Goal: Information Seeking & Learning: Learn about a topic

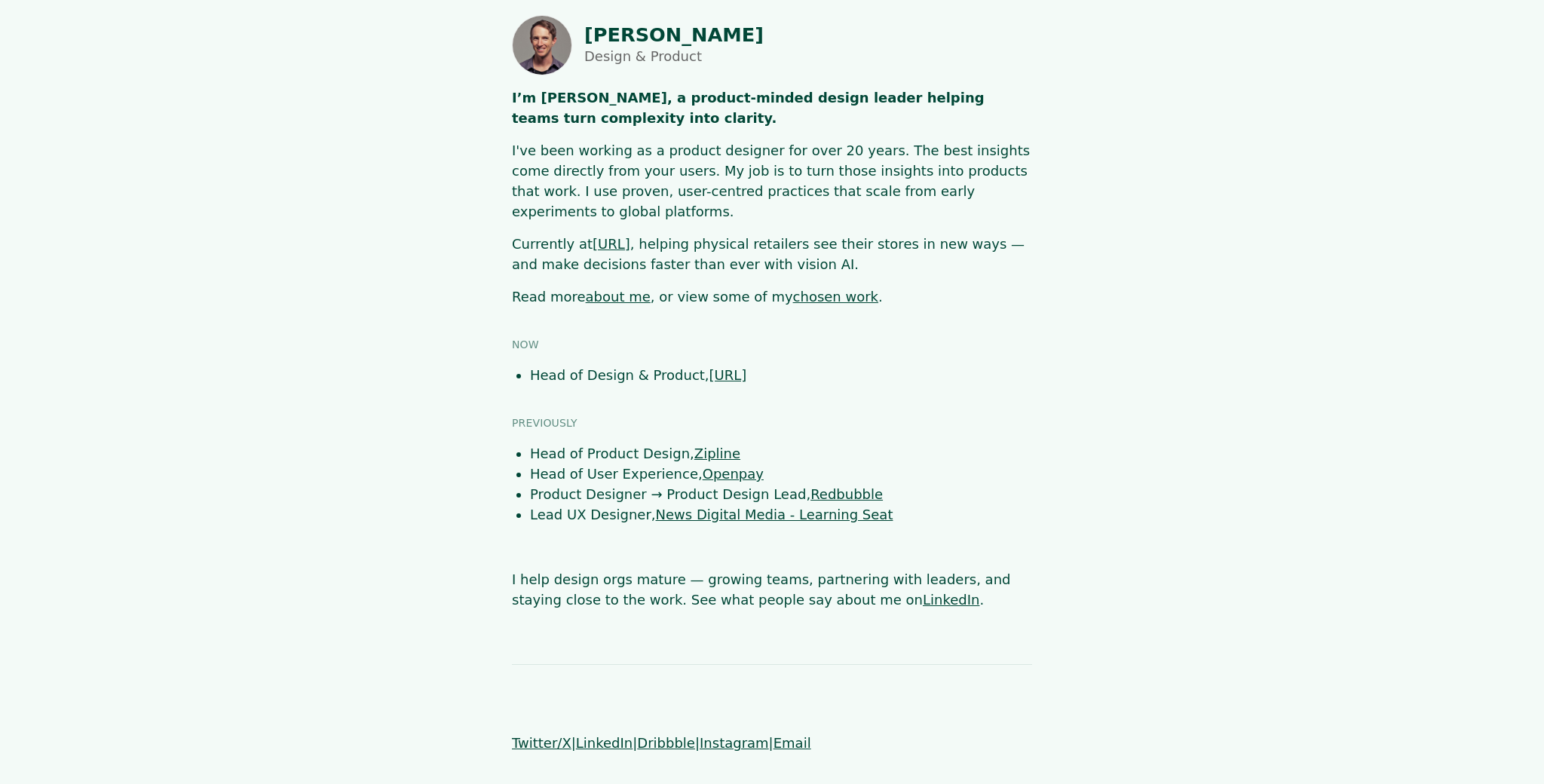
scroll to position [42, 0]
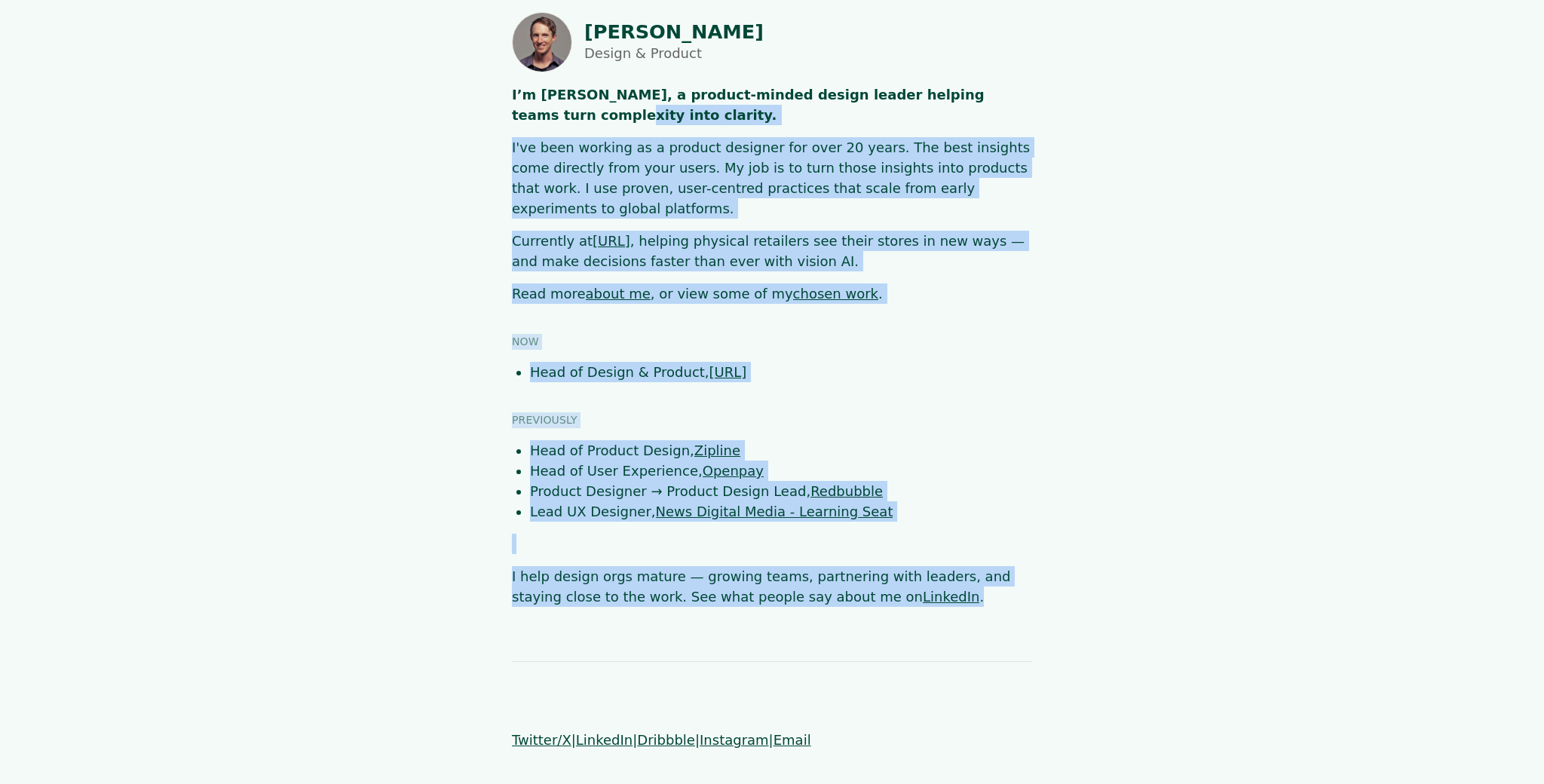
drag, startPoint x: 912, startPoint y: 599, endPoint x: 344, endPoint y: 112, distance: 748.2
click at [342, 111] on body "[PERSON_NAME] Design & Product I’m [PERSON_NAME], a product-minded design leade…" at bounding box center [772, 381] width 1544 height 738
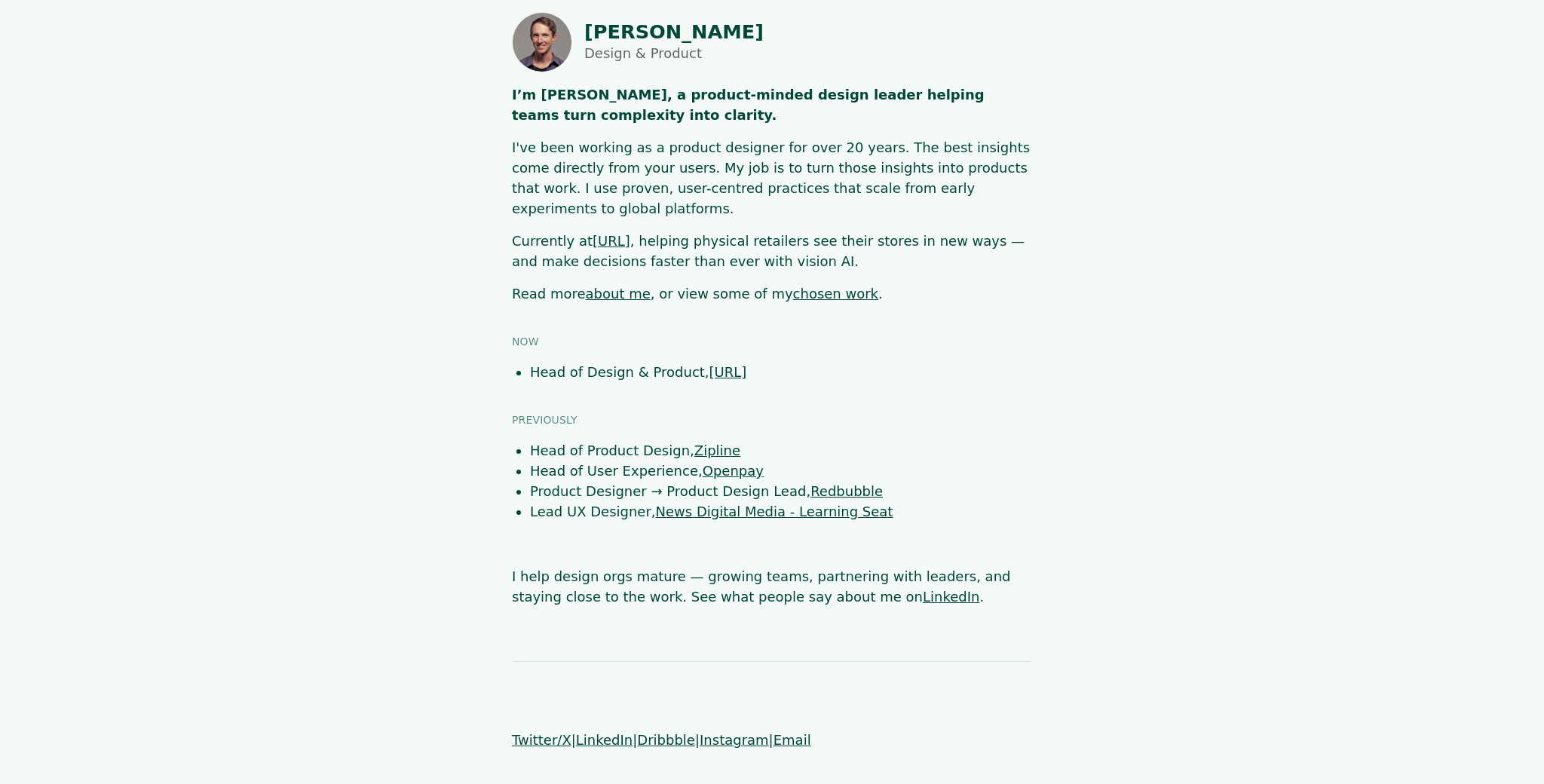
click at [925, 362] on li "Head of Design & Product, [URL]" at bounding box center [781, 372] width 502 height 20
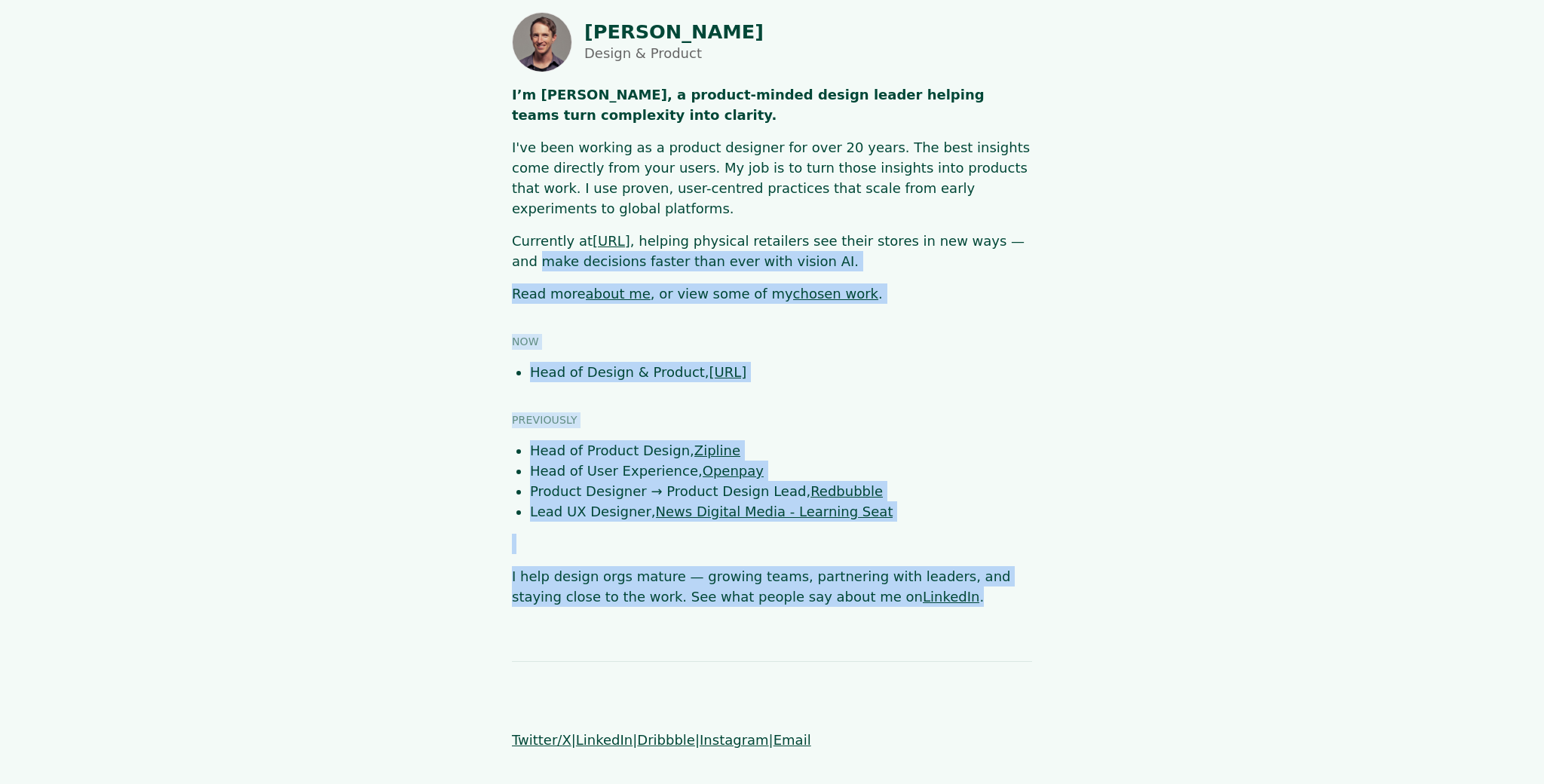
drag, startPoint x: 934, startPoint y: 595, endPoint x: 539, endPoint y: 249, distance: 525.1
click at [445, 232] on body "[PERSON_NAME] Design & Product I’m [PERSON_NAME], a product-minded design leade…" at bounding box center [772, 381] width 1544 height 738
drag, startPoint x: 882, startPoint y: 331, endPoint x: 802, endPoint y: 783, distance: 459.0
click at [882, 334] on section "Now Head of Design & Product, [URL] Previously Head of Product Design, Zipline …" at bounding box center [772, 471] width 520 height 273
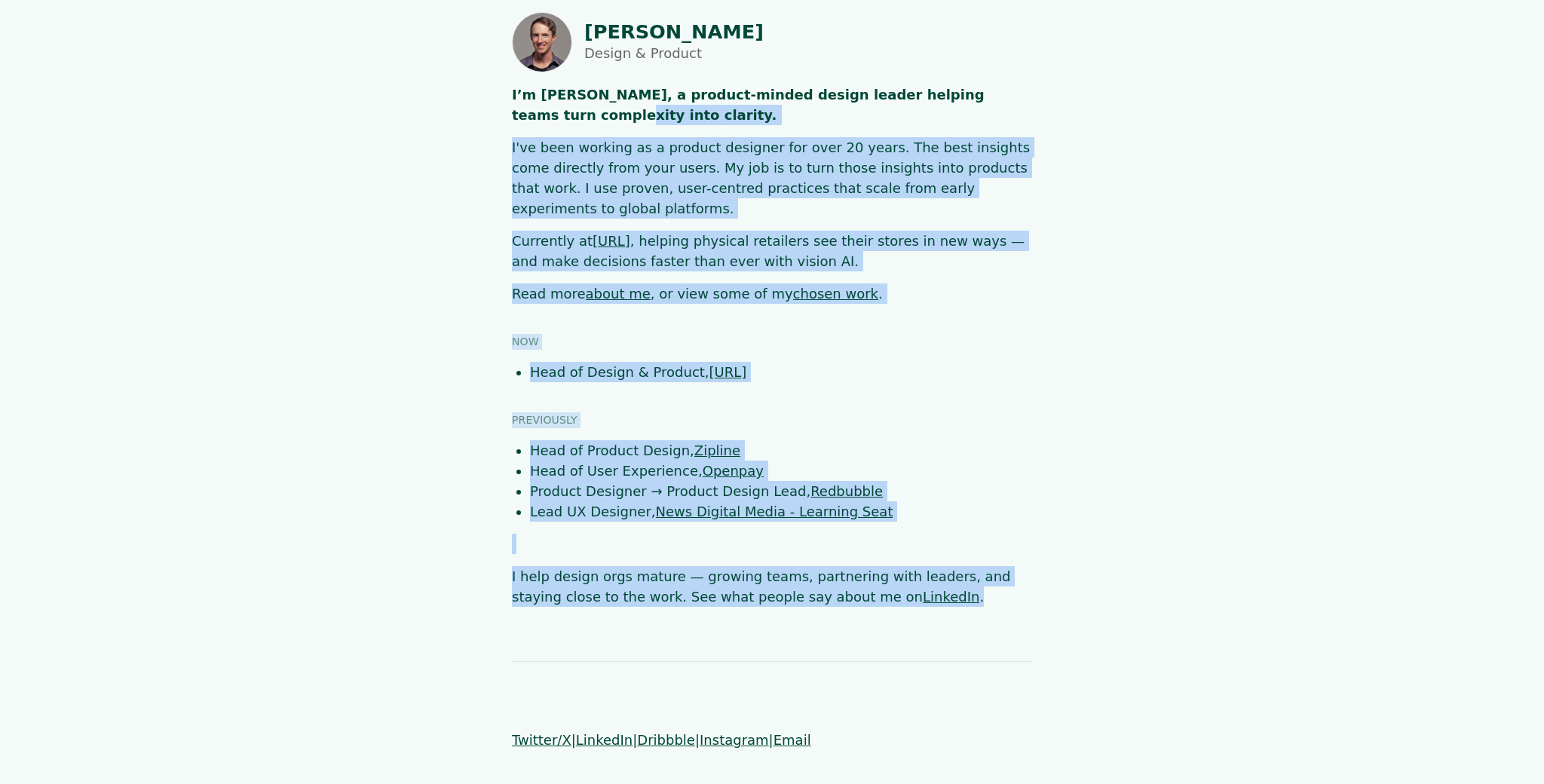
drag, startPoint x: 709, startPoint y: 402, endPoint x: 433, endPoint y: 110, distance: 401.8
click at [433, 110] on body "[PERSON_NAME] Design & Product I’m [PERSON_NAME], a product-minded design leade…" at bounding box center [772, 381] width 1544 height 738
drag, startPoint x: 433, startPoint y: 110, endPoint x: 448, endPoint y: 71, distance: 41.8
click at [433, 110] on main "[PERSON_NAME] Design & Product I’m [PERSON_NAME], a product-minded design leade…" at bounding box center [772, 309] width 1359 height 595
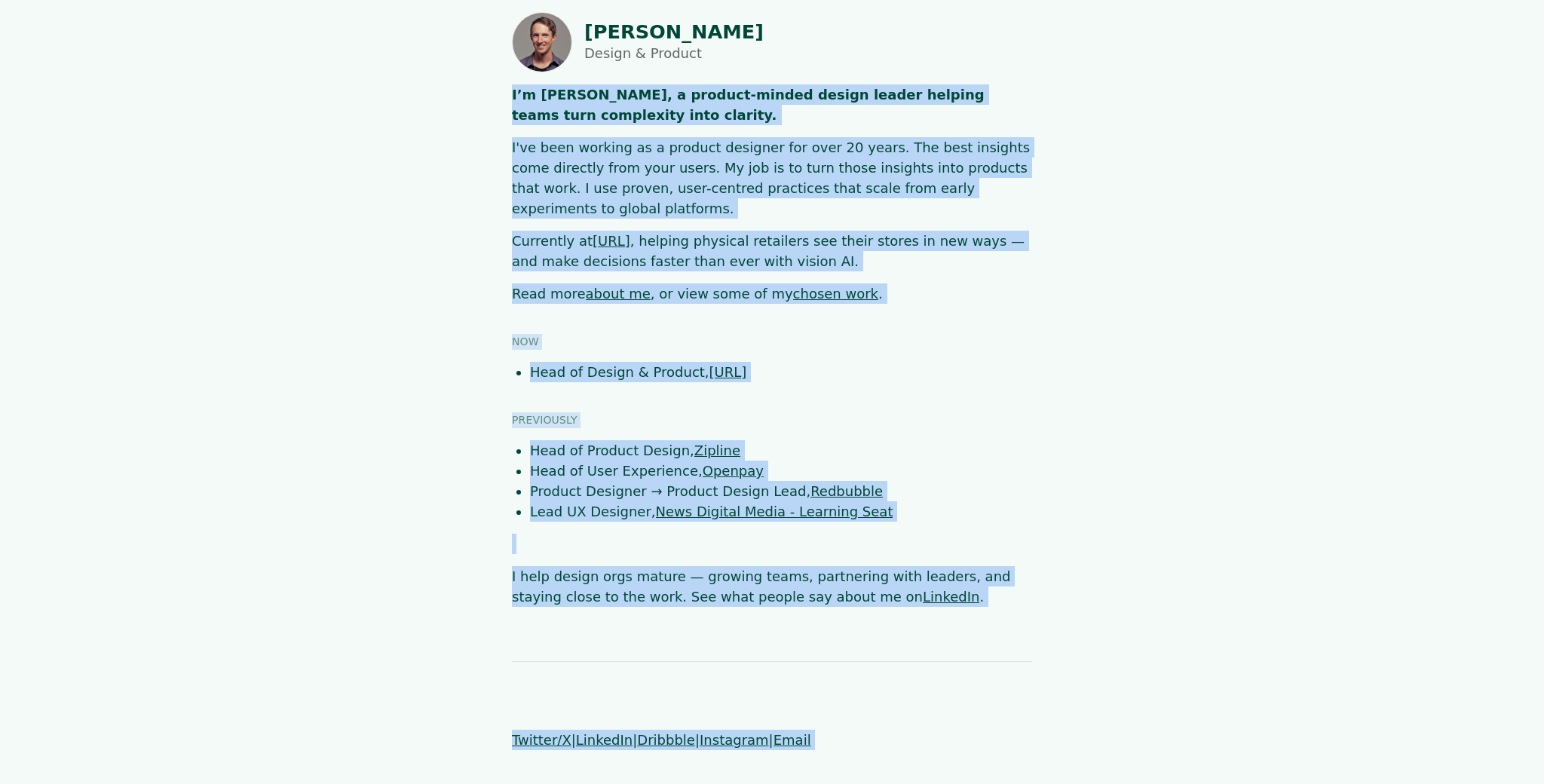
drag, startPoint x: 776, startPoint y: 357, endPoint x: 1070, endPoint y: 711, distance: 460.2
click at [1085, 731] on html "[PERSON_NAME] Design & Product I’m [PERSON_NAME], a product-minded design leade…" at bounding box center [772, 381] width 1544 height 846
click at [961, 582] on p "I help design orgs mature — growing teams, partnering with leaders, and staying…" at bounding box center [772, 587] width 520 height 41
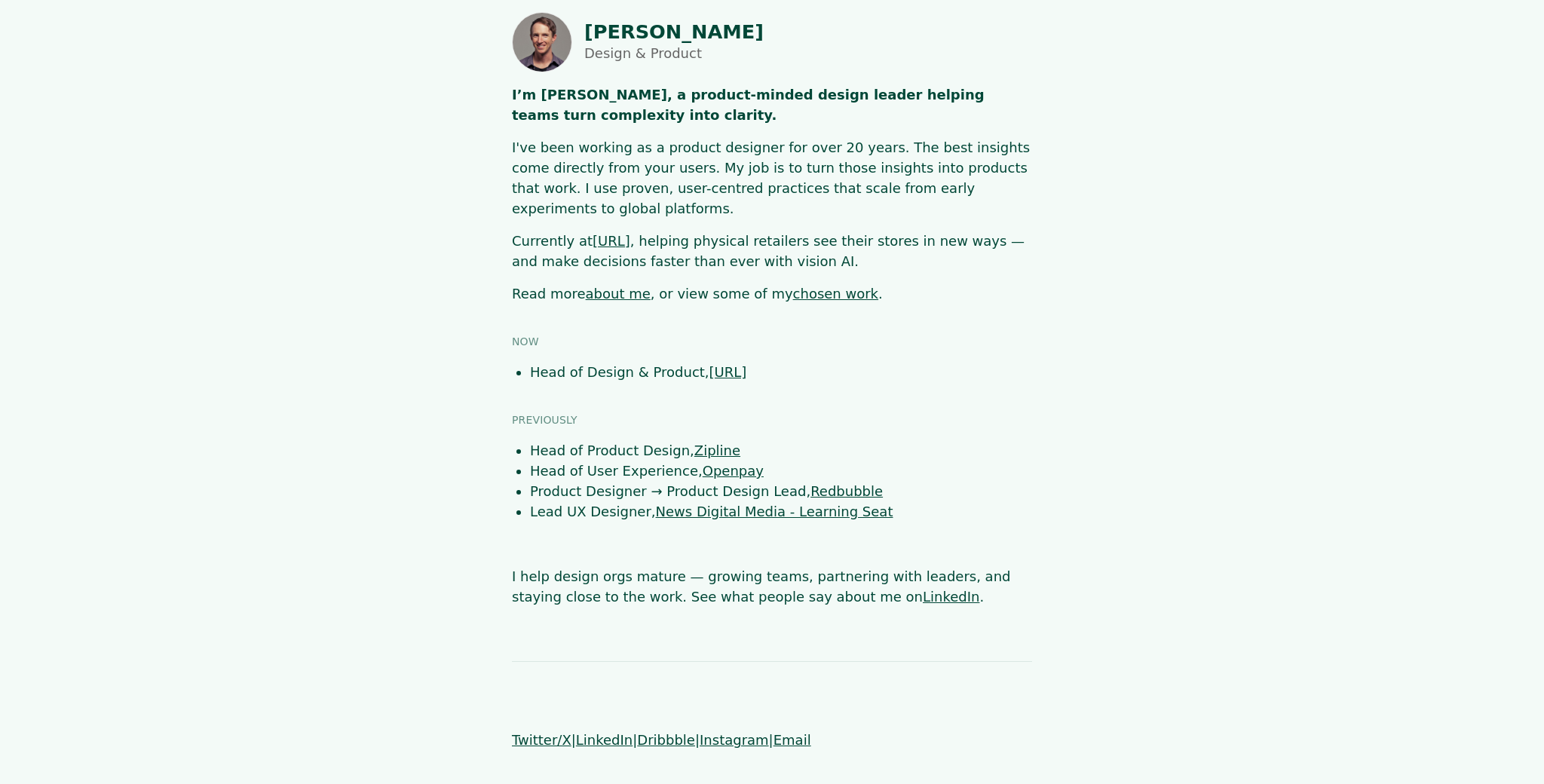
scroll to position [0, 0]
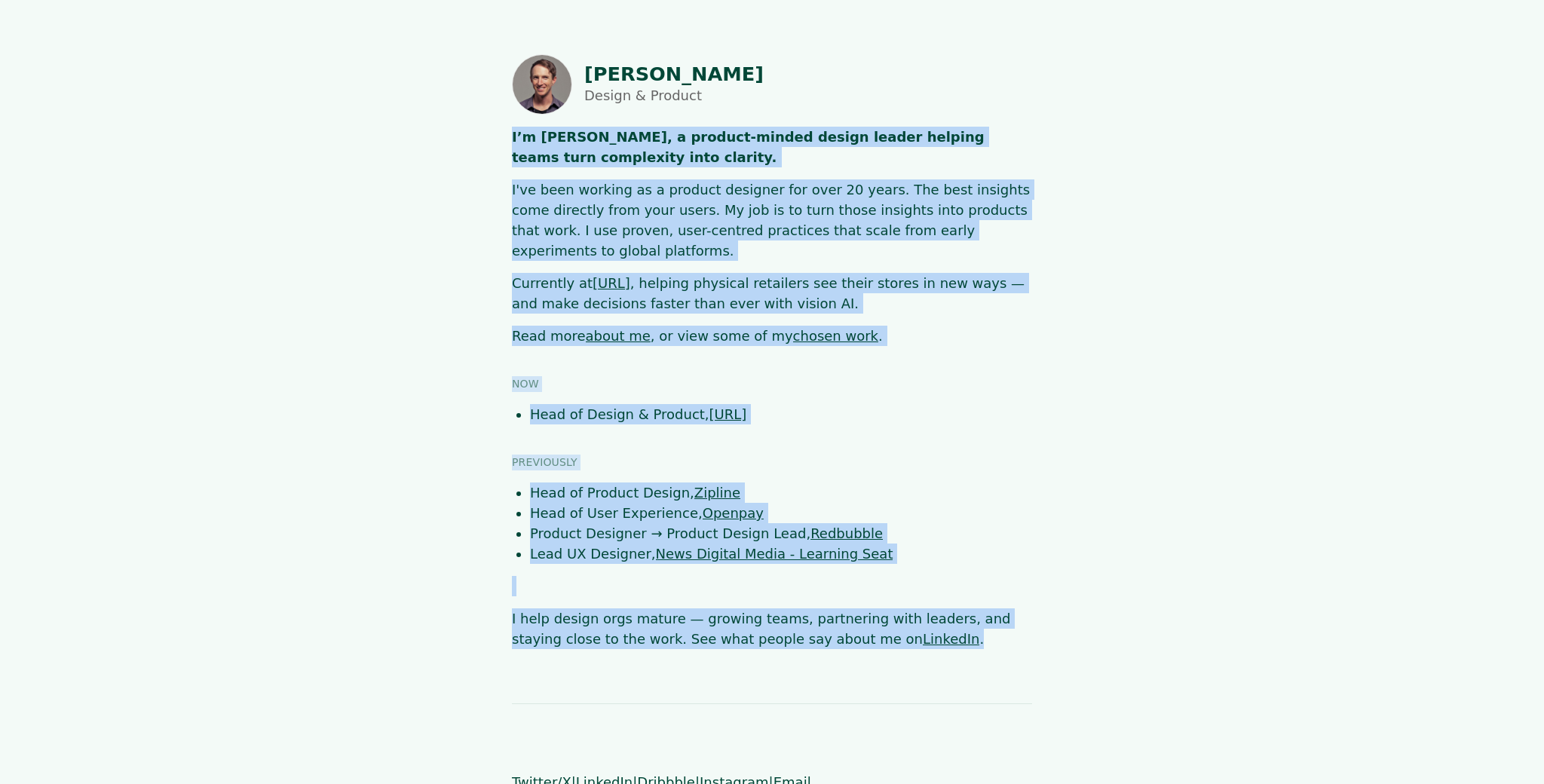
drag, startPoint x: 1008, startPoint y: 648, endPoint x: 464, endPoint y: 131, distance: 750.5
click at [464, 131] on body "[PERSON_NAME] Design & Product I’m [PERSON_NAME], a product-minded design leade…" at bounding box center [772, 423] width 1544 height 738
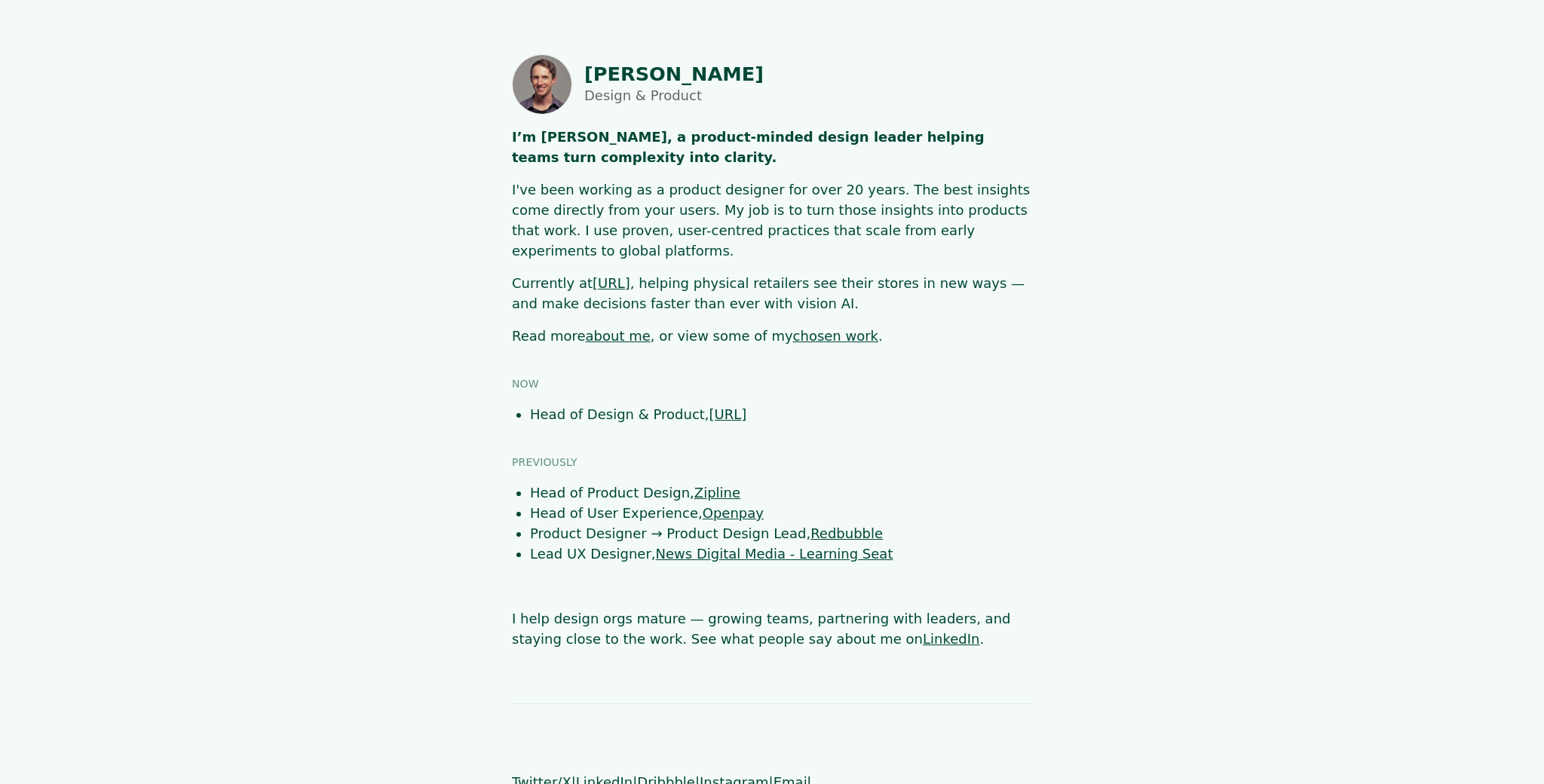
drag, startPoint x: 468, startPoint y: 132, endPoint x: 481, endPoint y: 127, distance: 13.9
click at [468, 131] on main "[PERSON_NAME] Design & Product I’m [PERSON_NAME], a product-minded design leade…" at bounding box center [772, 351] width 1359 height 595
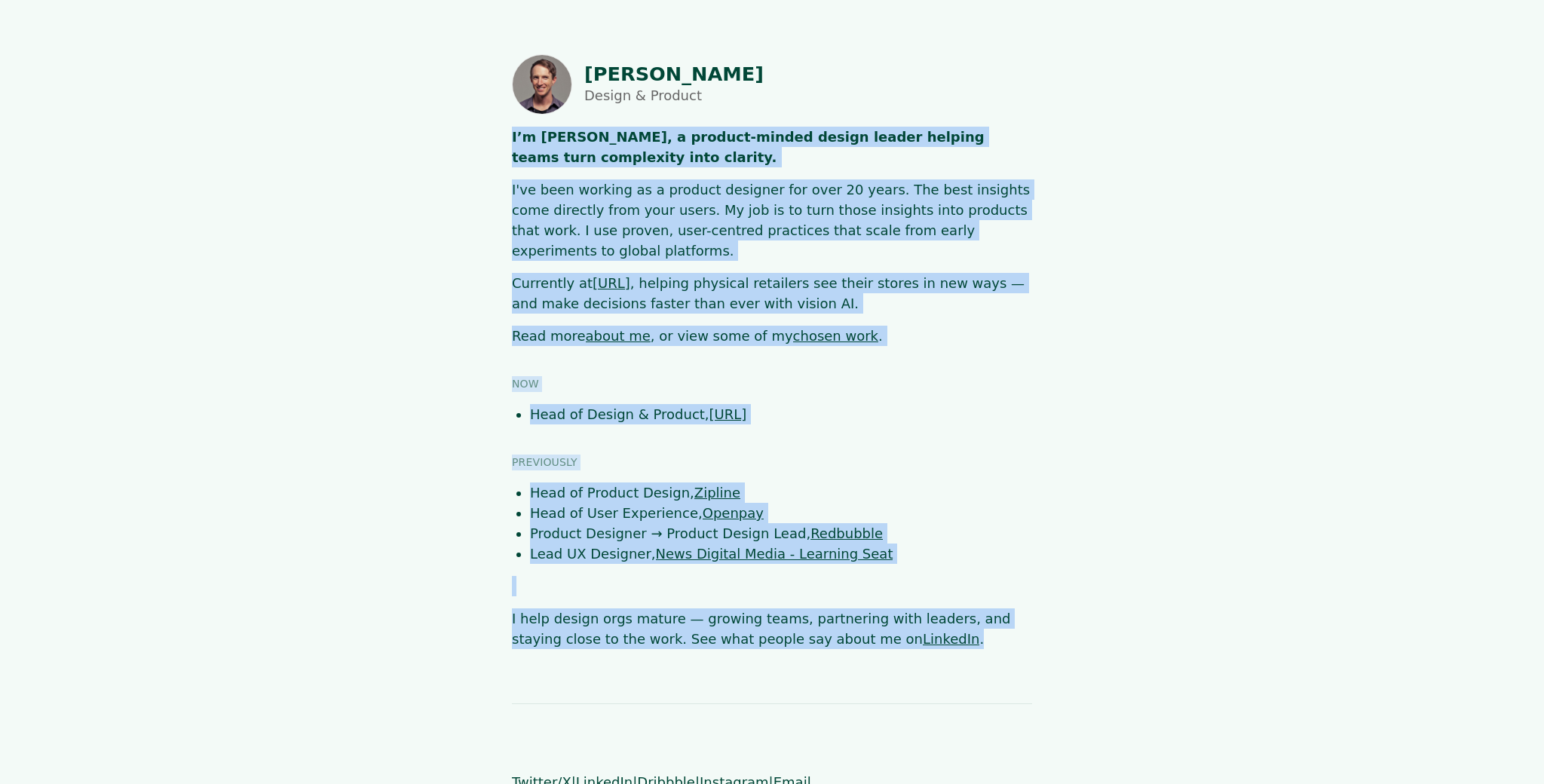
drag, startPoint x: 481, startPoint y: 127, endPoint x: 939, endPoint y: 666, distance: 707.3
click at [939, 666] on body "[PERSON_NAME] Design & Product I’m [PERSON_NAME], a product-minded design leade…" at bounding box center [772, 423] width 1544 height 738
click at [941, 655] on body "[PERSON_NAME] Design & Product I’m [PERSON_NAME], a product-minded design leade…" at bounding box center [772, 423] width 1544 height 738
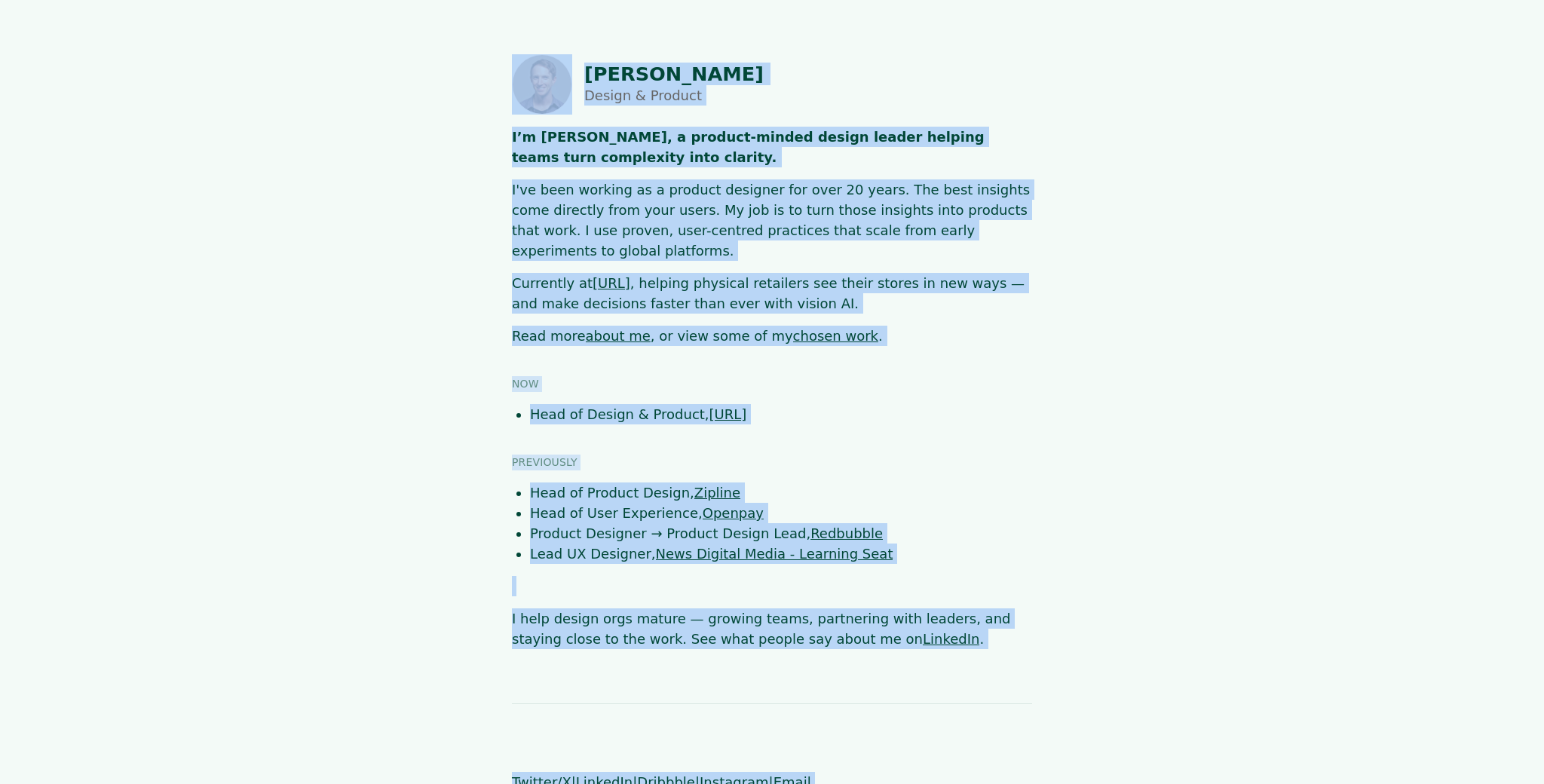
drag, startPoint x: 988, startPoint y: 766, endPoint x: 951, endPoint y: 293, distance: 474.4
click at [452, 12] on html "[PERSON_NAME] Design & Product I’m [PERSON_NAME], a product-minded design leade…" at bounding box center [772, 423] width 1544 height 846
click at [1093, 342] on main "[PERSON_NAME] Design & Product I’m [PERSON_NAME], a product-minded design leade…" at bounding box center [772, 351] width 1359 height 595
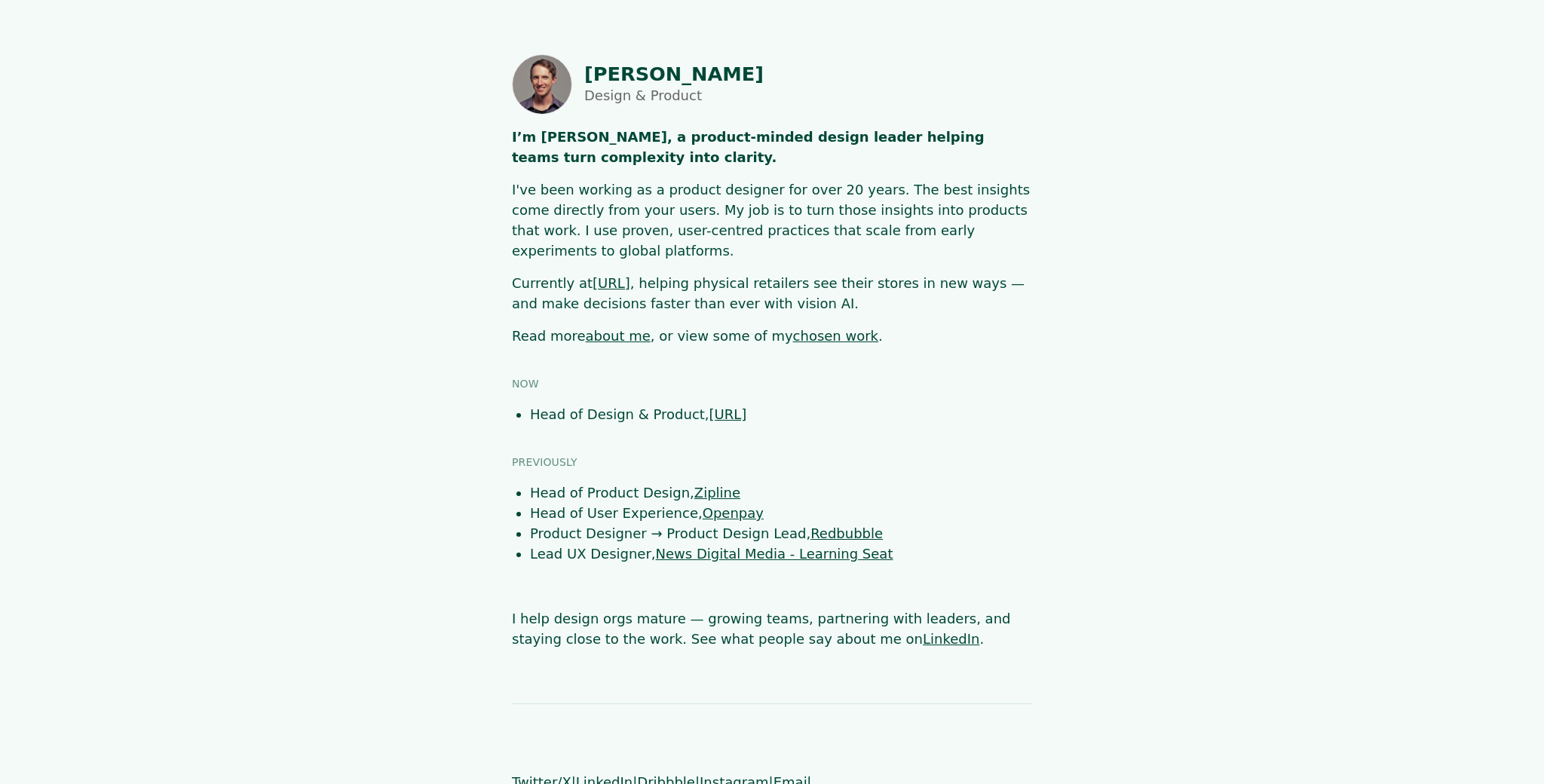
click at [608, 328] on link "about me" at bounding box center [619, 336] width 65 height 16
click at [607, 328] on link "about me" at bounding box center [619, 336] width 65 height 16
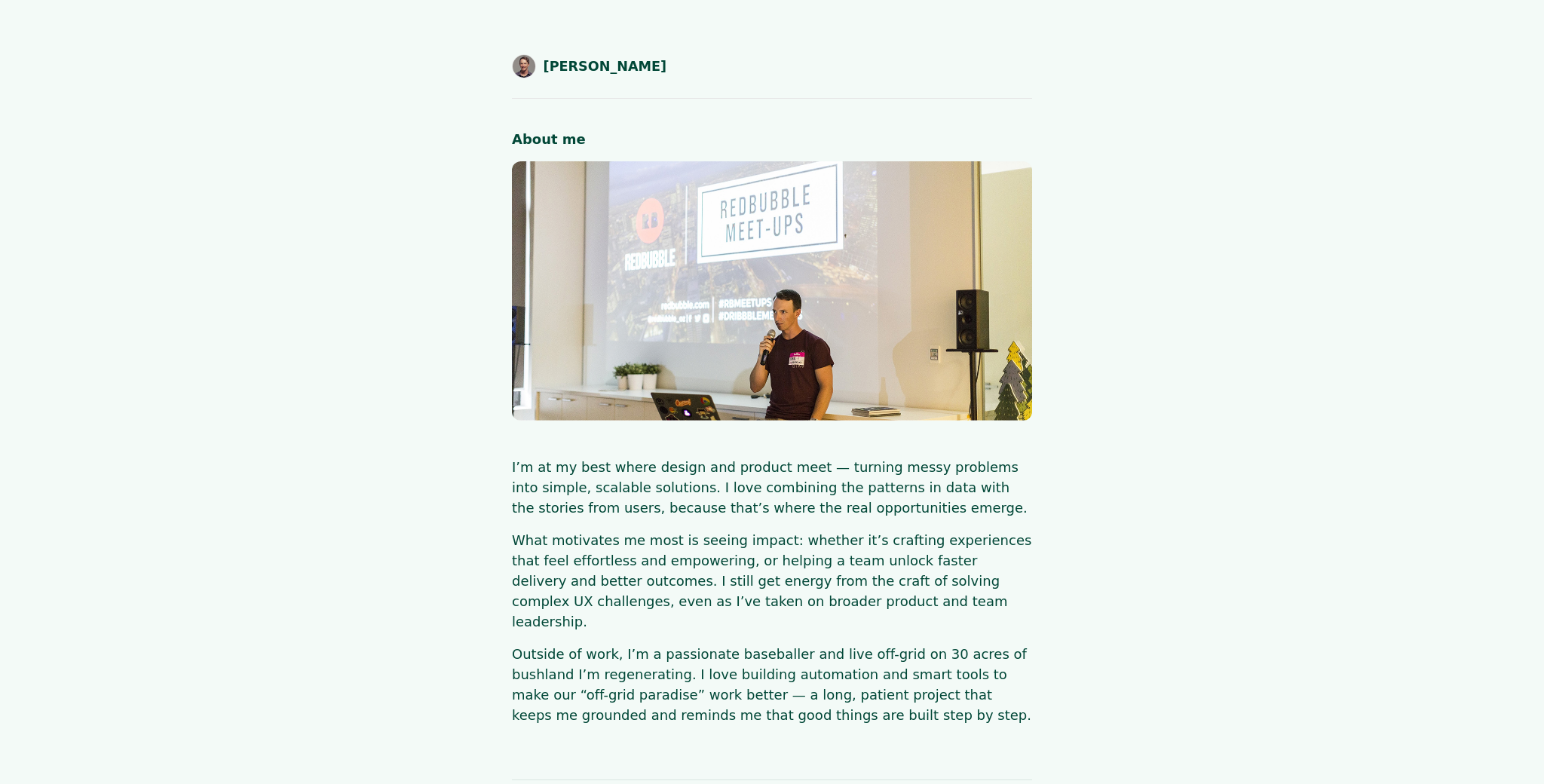
scroll to position [196, 0]
